Goal: Transaction & Acquisition: Purchase product/service

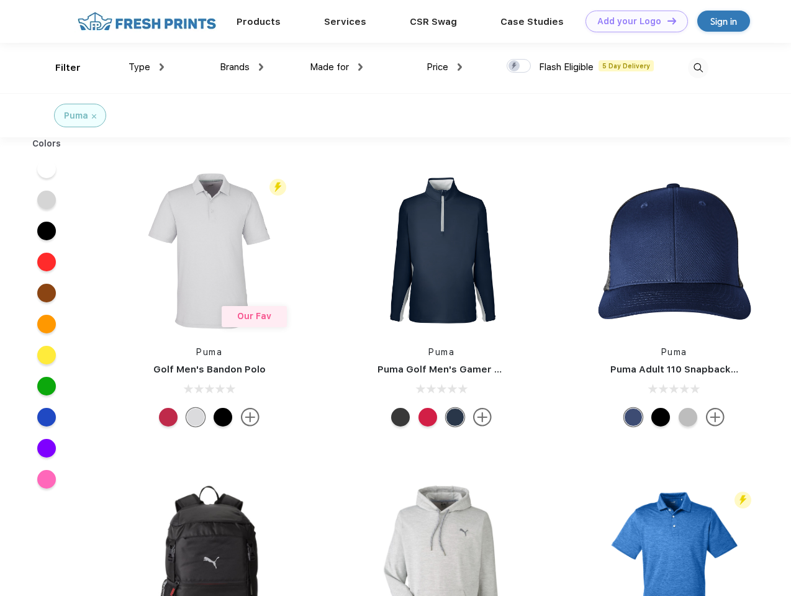
scroll to position [1, 0]
click at [632, 21] on link "Add your Logo Design Tool" at bounding box center [637, 22] width 102 height 22
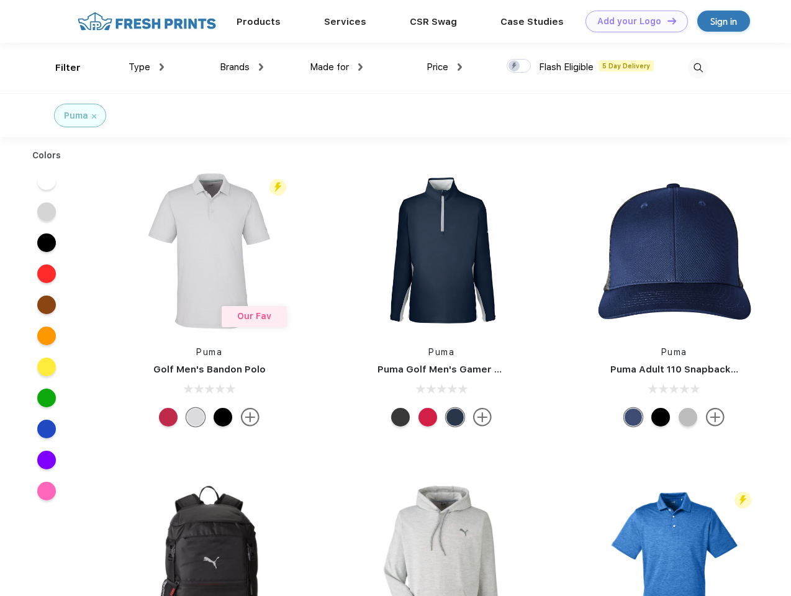
click at [0, 0] on div "Design Tool" at bounding box center [0, 0] width 0 height 0
click at [666, 20] on link "Add your Logo Design Tool" at bounding box center [637, 22] width 102 height 22
click at [60, 68] on div "Filter" at bounding box center [67, 68] width 25 height 14
click at [147, 67] on span "Type" at bounding box center [140, 66] width 22 height 11
click at [242, 67] on span "Brands" at bounding box center [235, 66] width 30 height 11
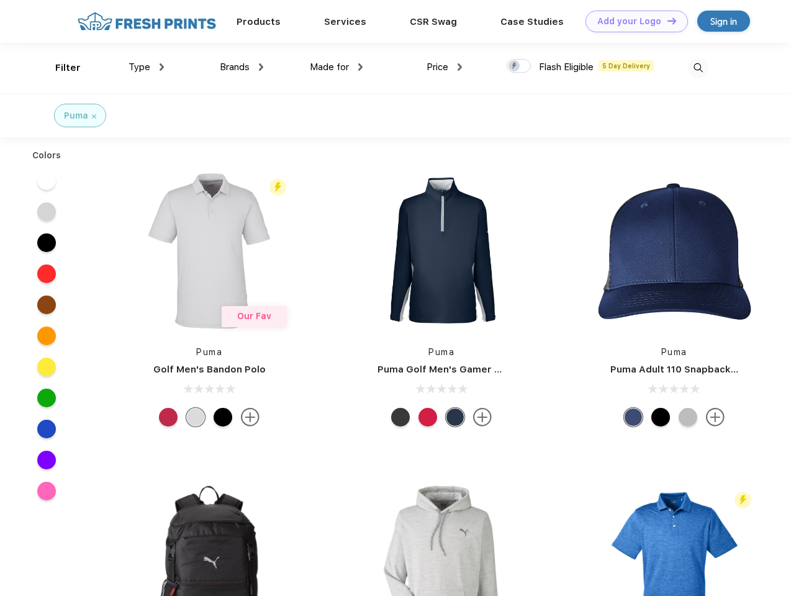
click at [337, 67] on span "Made for" at bounding box center [329, 66] width 39 height 11
click at [445, 67] on span "Price" at bounding box center [438, 66] width 22 height 11
click at [519, 66] on div at bounding box center [519, 66] width 24 height 14
click at [515, 66] on input "checkbox" at bounding box center [511, 62] width 8 height 8
click at [698, 68] on img at bounding box center [698, 68] width 20 height 20
